Goal: Task Accomplishment & Management: Use online tool/utility

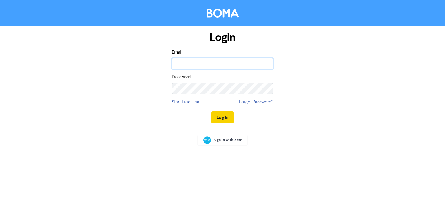
type input "[PERSON_NAME][EMAIL_ADDRESS][DOMAIN_NAME]"
click at [228, 119] on button "Log In" at bounding box center [223, 118] width 22 height 12
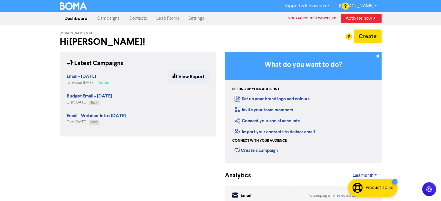
drag, startPoint x: 139, startPoint y: 18, endPoint x: 145, endPoint y: 14, distance: 6.9
click at [139, 18] on link "Contacts" at bounding box center [138, 19] width 28 height 12
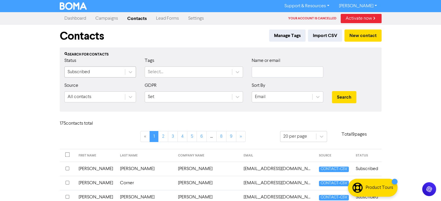
click at [79, 69] on div "Subscribed" at bounding box center [79, 72] width 22 height 7
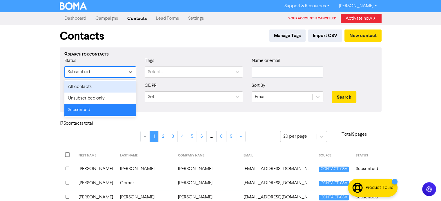
click at [80, 86] on div "All contacts" at bounding box center [100, 87] width 72 height 12
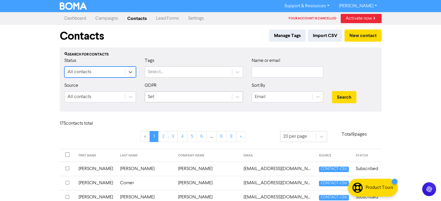
click at [190, 95] on div "Set" at bounding box center [188, 97] width 87 height 10
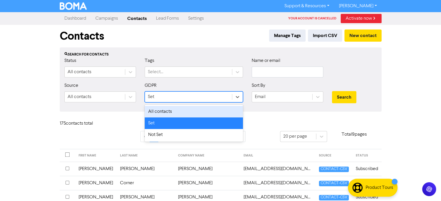
click at [166, 111] on div "All contacts" at bounding box center [194, 112] width 98 height 12
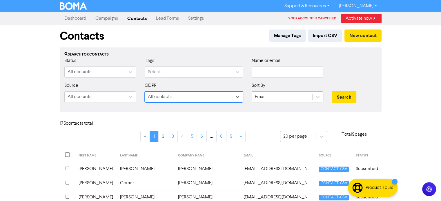
click at [265, 94] on div "Email" at bounding box center [260, 97] width 11 height 7
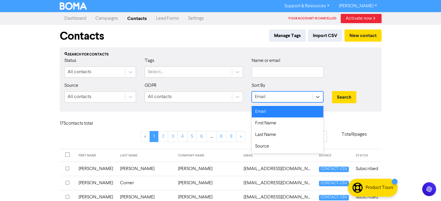
click at [269, 112] on div "Email" at bounding box center [288, 112] width 72 height 12
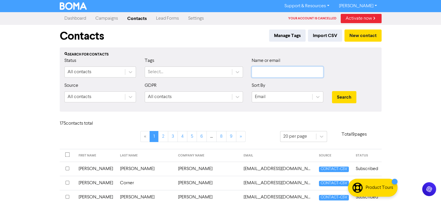
click at [262, 68] on input "text" at bounding box center [288, 72] width 72 height 11
type input "busy"
click at [348, 97] on button "Search" at bounding box center [344, 97] width 24 height 12
